Goal: Task Accomplishment & Management: Use online tool/utility

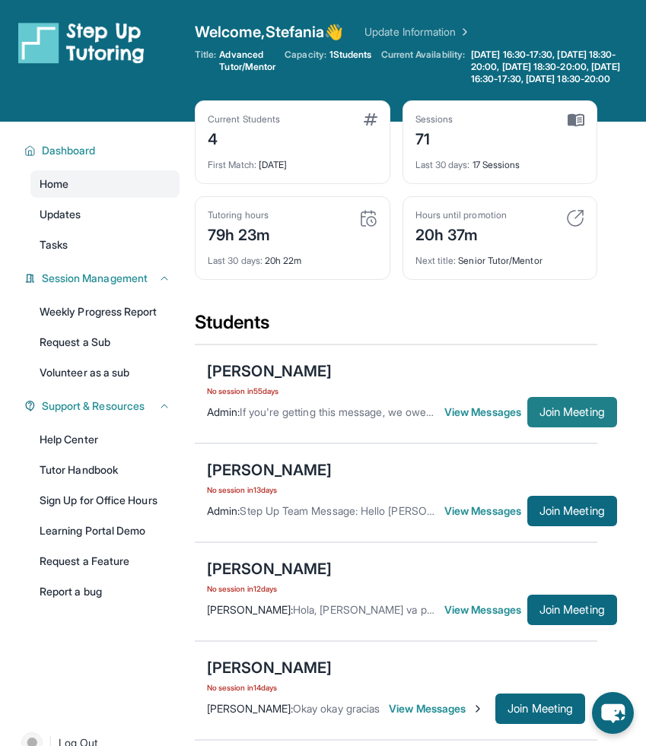
click at [558, 417] on span "Join Meeting" at bounding box center [571, 412] width 65 height 9
